Goal: Complete application form: Complete application form

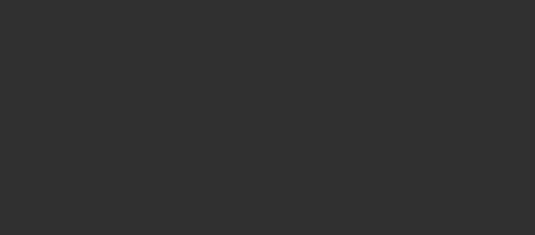
click at [217, 124] on div at bounding box center [267, 117] width 535 height 235
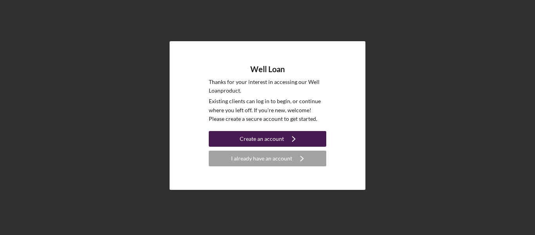
click at [231, 137] on button "Create an account Icon/Navigate" at bounding box center [267, 139] width 117 height 16
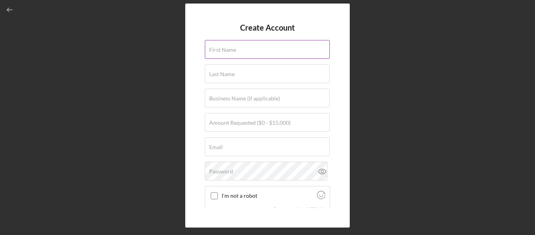
click at [249, 54] on input "First Name" at bounding box center [267, 49] width 125 height 19
type input "[PERSON_NAME]"
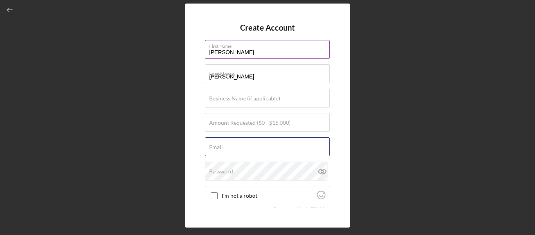
type input "[EMAIL_ADDRESS][DOMAIN_NAME]"
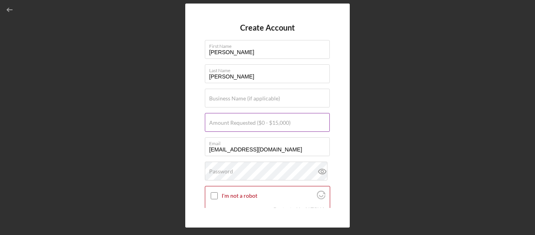
click at [256, 116] on input "Amount Requested ($0 - $15,000)" at bounding box center [267, 122] width 125 height 19
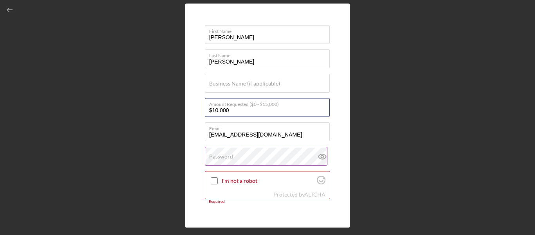
type input "$10,000"
click at [275, 159] on div "Password" at bounding box center [267, 156] width 125 height 20
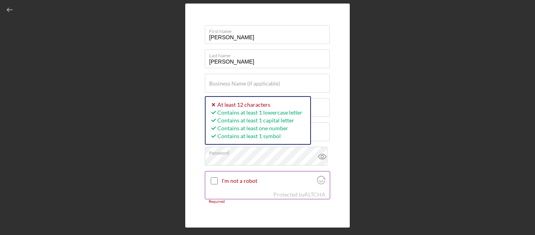
click at [213, 179] on input "I'm not a robot" at bounding box center [214, 180] width 7 height 7
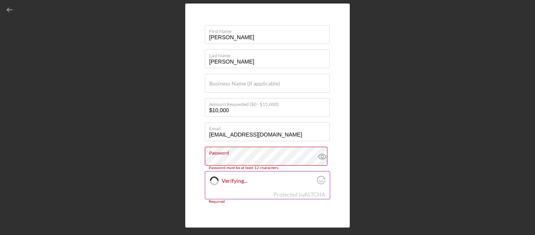
checkbox input "true"
click at [321, 157] on icon at bounding box center [322, 156] width 2 height 2
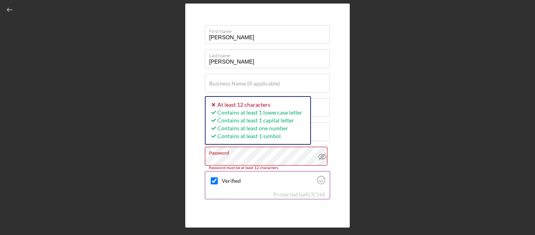
click at [238, 186] on div "Verified" at bounding box center [267, 180] width 125 height 18
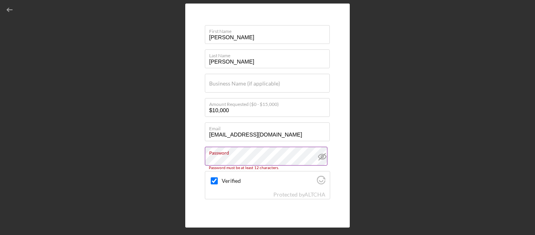
click at [252, 154] on label "Password" at bounding box center [269, 151] width 121 height 9
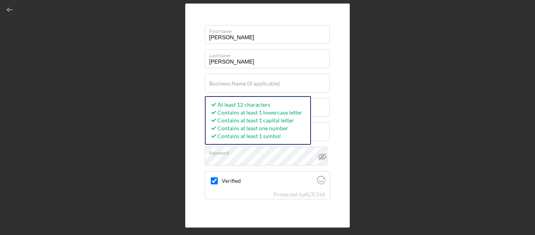
click at [361, 162] on div "Create Account First Name [PERSON_NAME] Last Name [PERSON_NAME] Business Name (…" at bounding box center [267, 115] width 527 height 231
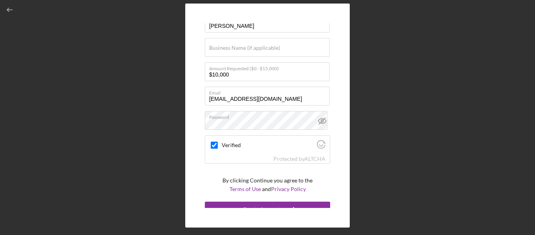
scroll to position [51, 0]
click at [325, 180] on form "Create Account First Name [PERSON_NAME] Last Name [PERSON_NAME] Business Name (…" at bounding box center [267, 115] width 125 height 184
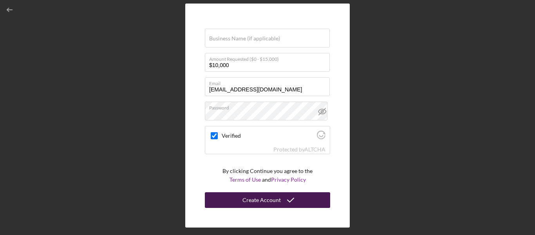
click at [307, 202] on button "Create Account" at bounding box center [267, 200] width 125 height 16
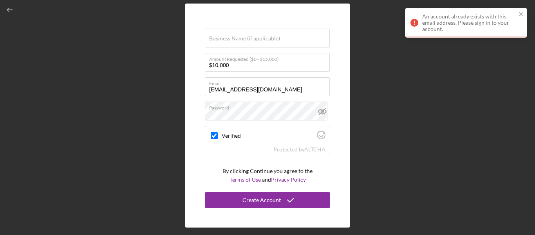
click at [450, 30] on div "An account already exists with this email address. Please sign in to your accou…" at bounding box center [469, 22] width 94 height 19
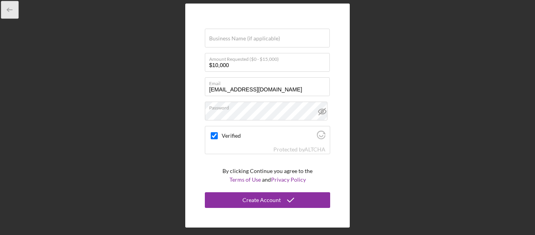
click at [9, 14] on icon "button" at bounding box center [10, 10] width 18 height 18
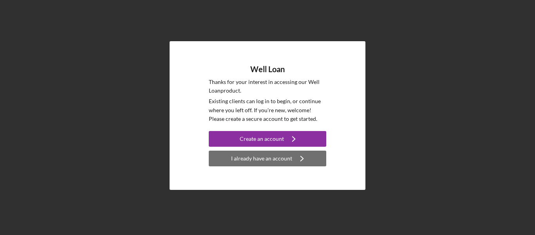
click at [251, 162] on div "I already have an account" at bounding box center [261, 158] width 61 height 16
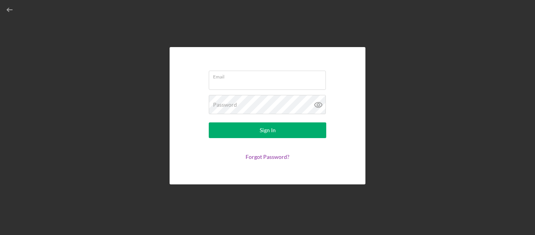
type input "[EMAIL_ADDRESS][DOMAIN_NAME]"
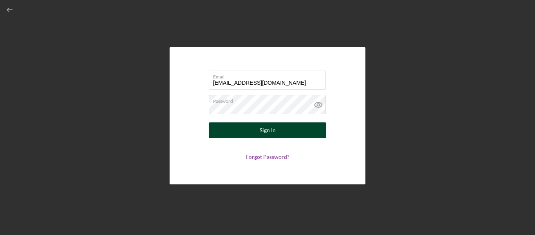
click at [272, 136] on div "Sign In" at bounding box center [268, 130] width 16 height 16
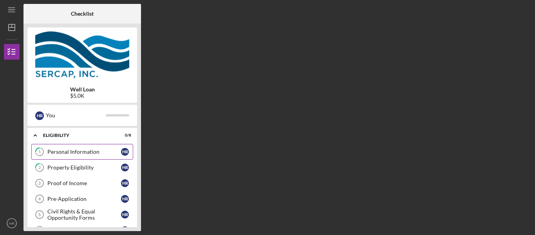
click at [74, 151] on div "Personal Information" at bounding box center [84, 151] width 74 height 6
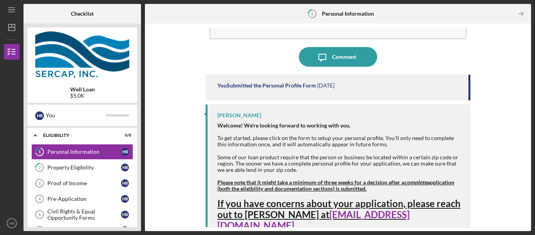
scroll to position [48, 0]
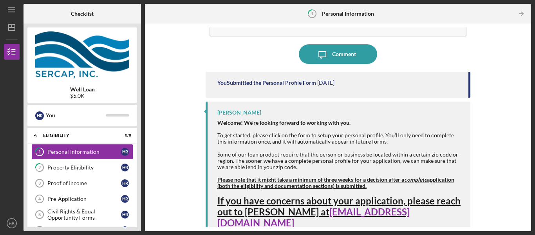
drag, startPoint x: 467, startPoint y: 83, endPoint x: 464, endPoint y: 100, distance: 16.7
click at [464, 100] on div "You Submitted the Personal Profile Form [DATE] [PERSON_NAME] Welcome! We're loo…" at bounding box center [338, 121] width 265 height 99
click at [469, 112] on div "Complete the Form Form Icon/Message Comment You Submitted the Personal Profile …" at bounding box center [338, 126] width 378 height 199
drag, startPoint x: 466, startPoint y: 90, endPoint x: 464, endPoint y: 105, distance: 14.2
click at [464, 105] on div "You Submitted the Personal Profile Form [DATE] [PERSON_NAME] Welcome! We're loo…" at bounding box center [338, 121] width 265 height 99
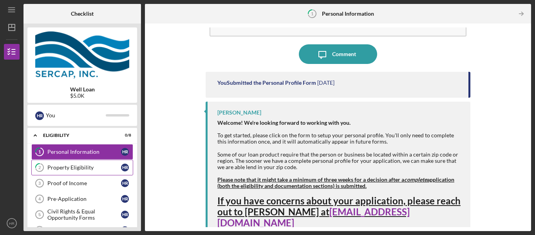
click at [92, 168] on div "Property Eligibility" at bounding box center [84, 167] width 74 height 6
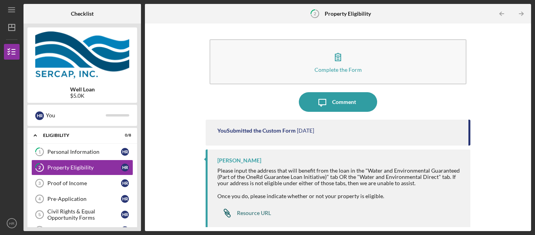
click at [253, 212] on div "Resource URL" at bounding box center [254, 212] width 34 height 6
